Goal: Find specific page/section: Find specific page/section

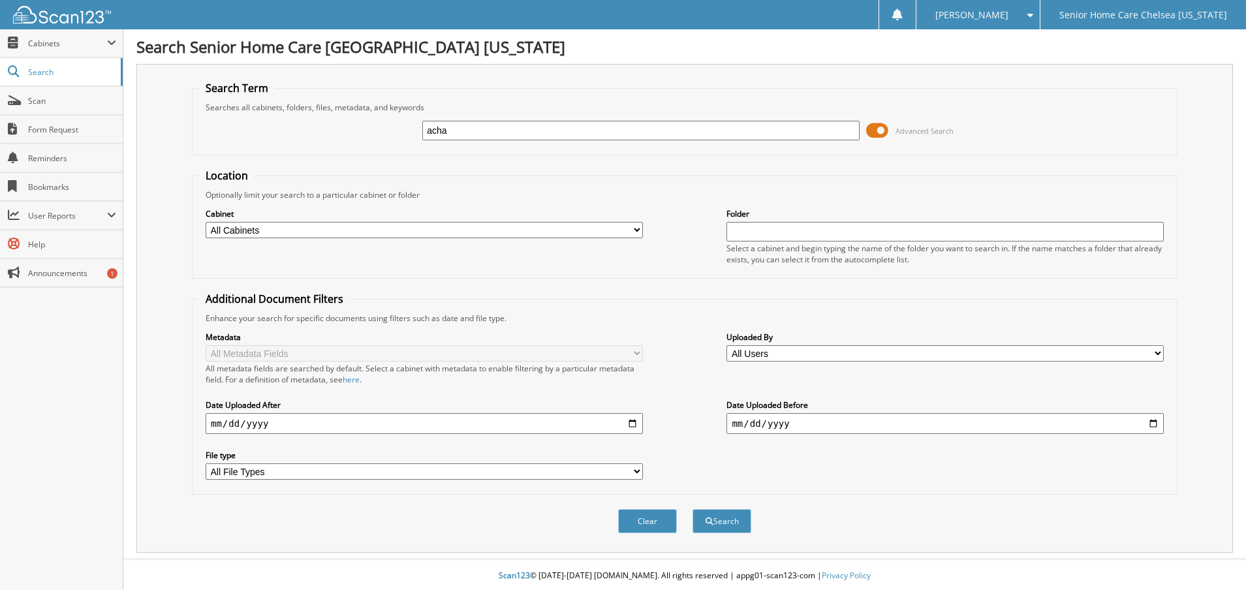
type input "acha"
click at [885, 134] on span at bounding box center [877, 131] width 22 height 20
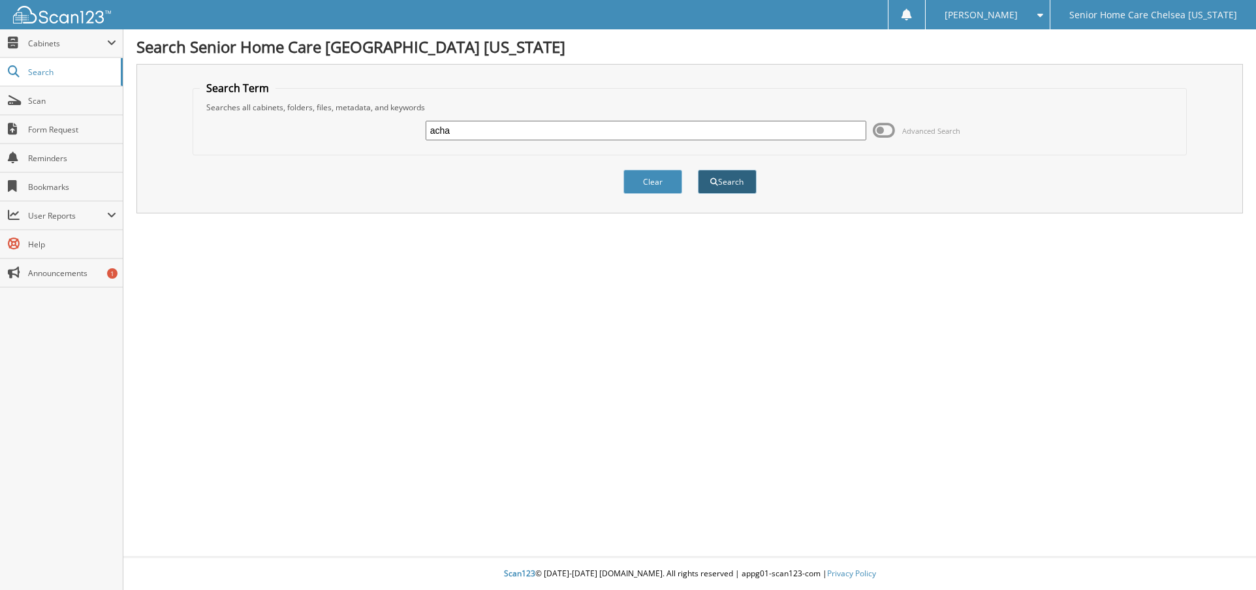
click at [727, 188] on button "Search" at bounding box center [727, 182] width 59 height 24
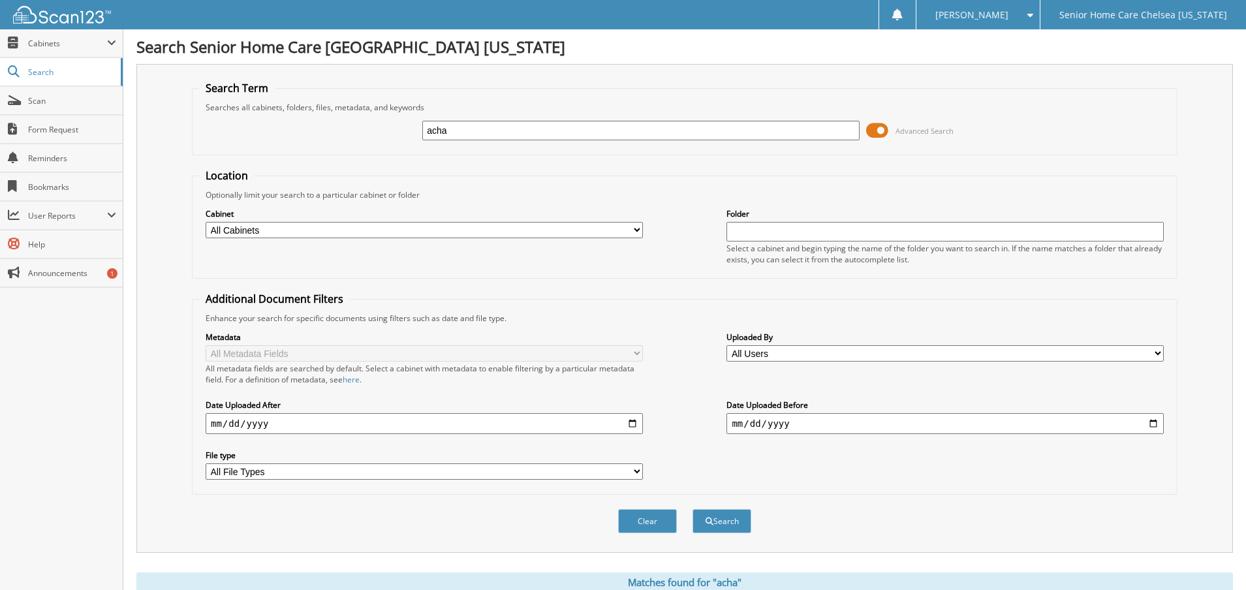
click at [879, 137] on span at bounding box center [877, 131] width 22 height 20
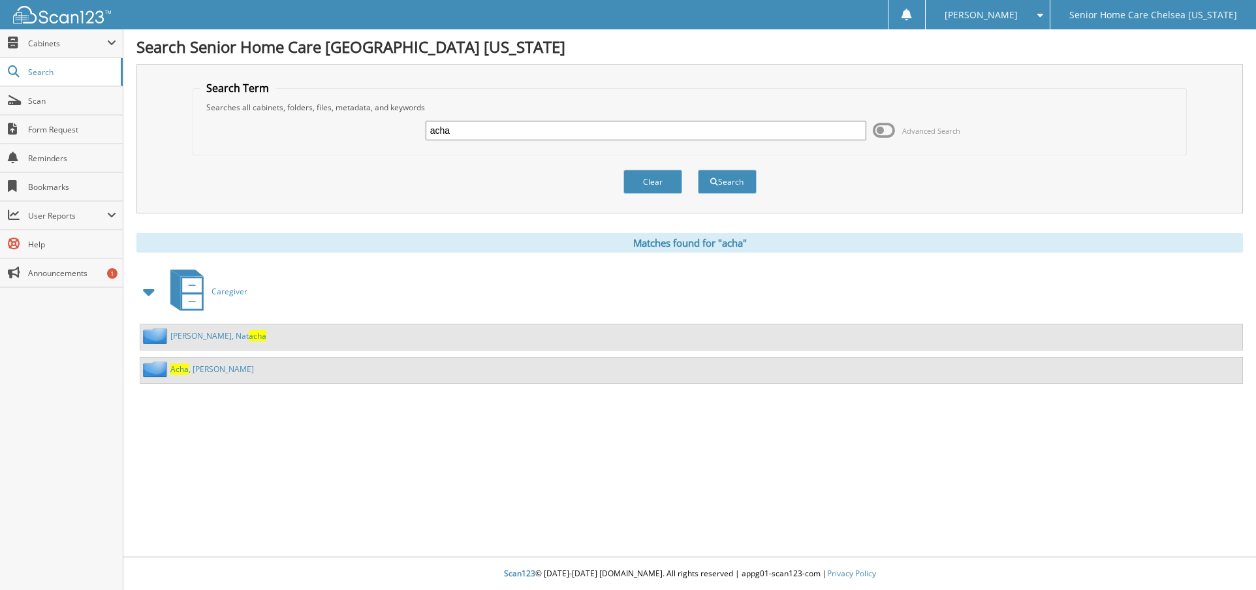
click at [195, 369] on link "[PERSON_NAME]" at bounding box center [212, 369] width 84 height 11
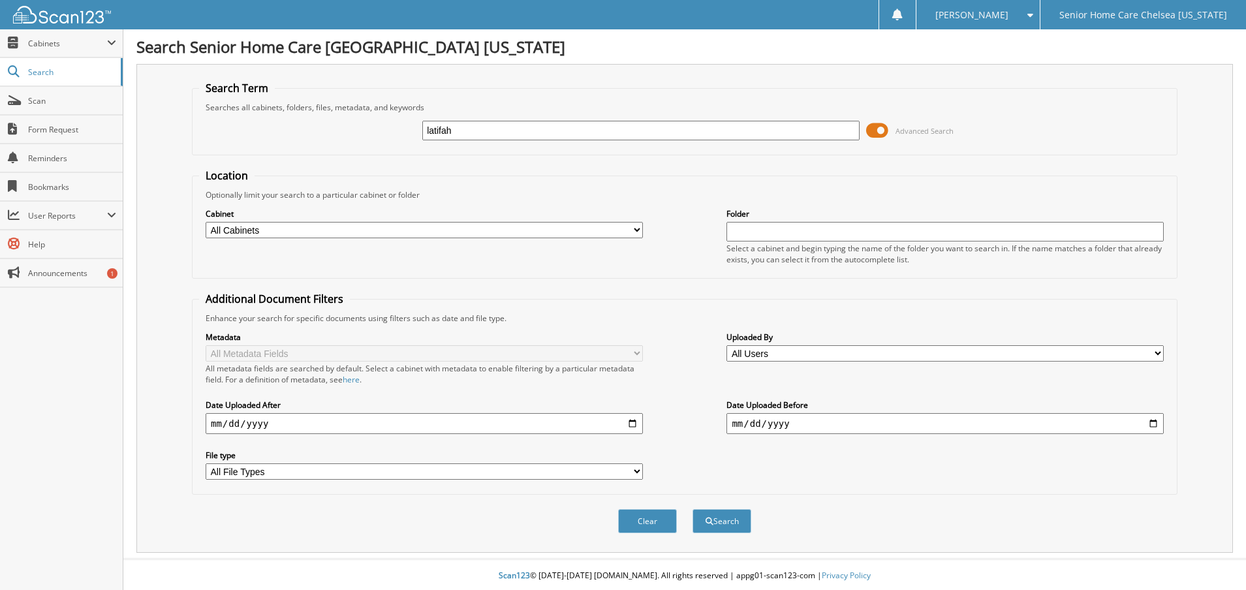
type input "latifah"
click at [888, 132] on span at bounding box center [877, 131] width 22 height 20
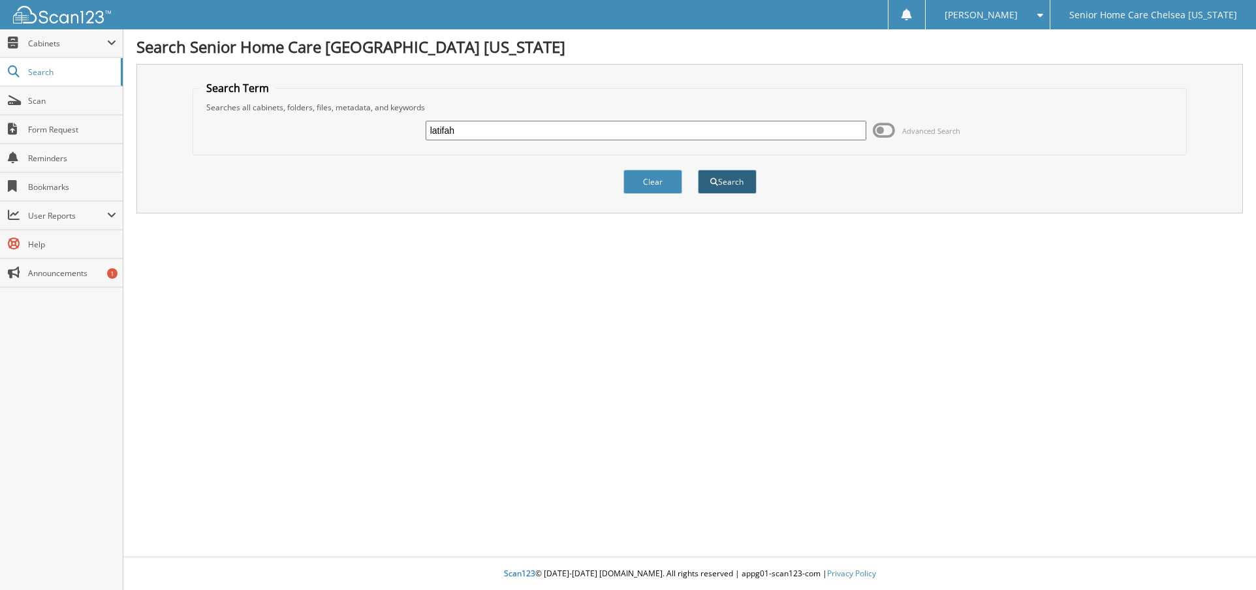
click at [737, 181] on button "Search" at bounding box center [727, 182] width 59 height 24
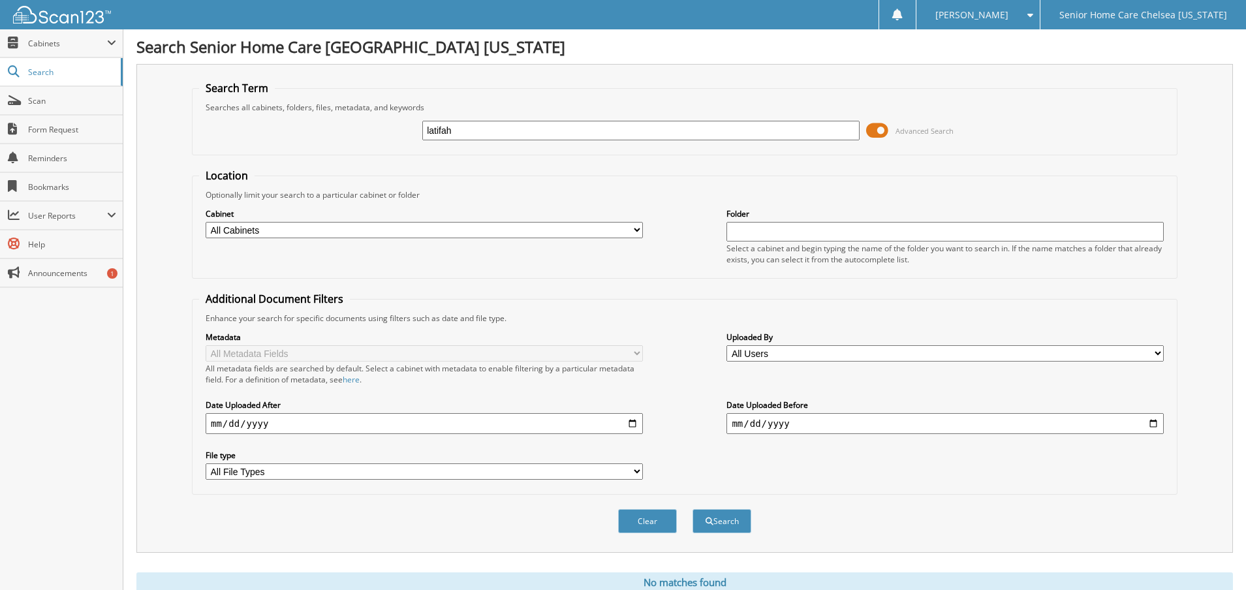
click at [886, 128] on span at bounding box center [877, 131] width 22 height 20
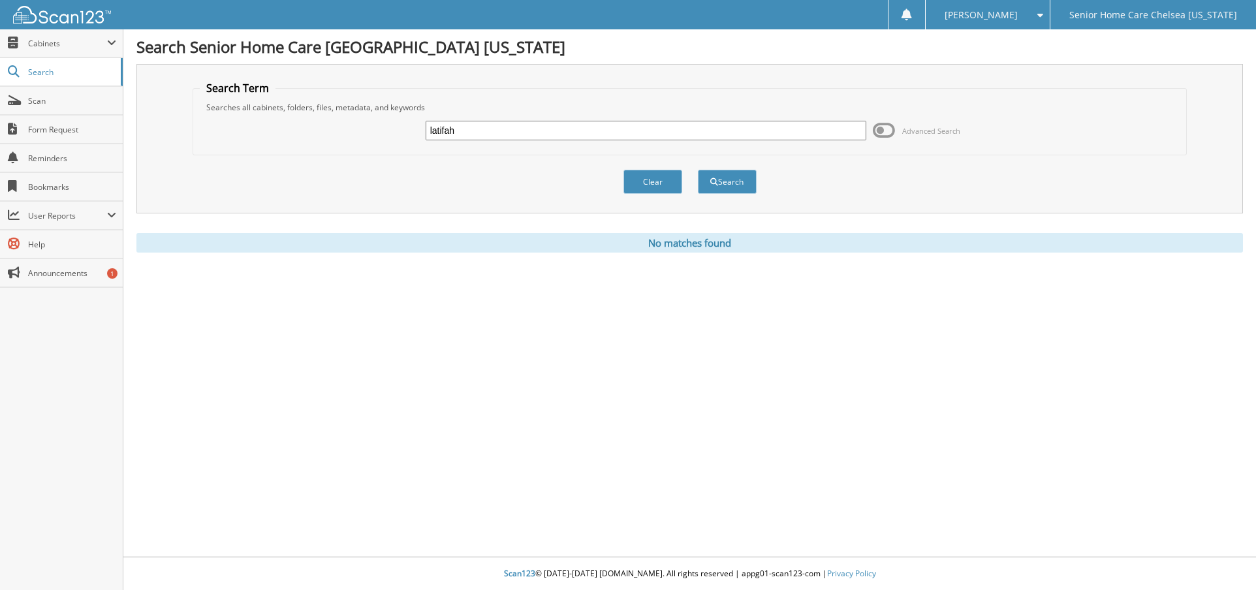
drag, startPoint x: 439, startPoint y: 152, endPoint x: 242, endPoint y: 101, distance: 203.0
click at [251, 114] on div "latifah Advanced Search" at bounding box center [690, 130] width 980 height 35
